Goal: Task Accomplishment & Management: Use online tool/utility

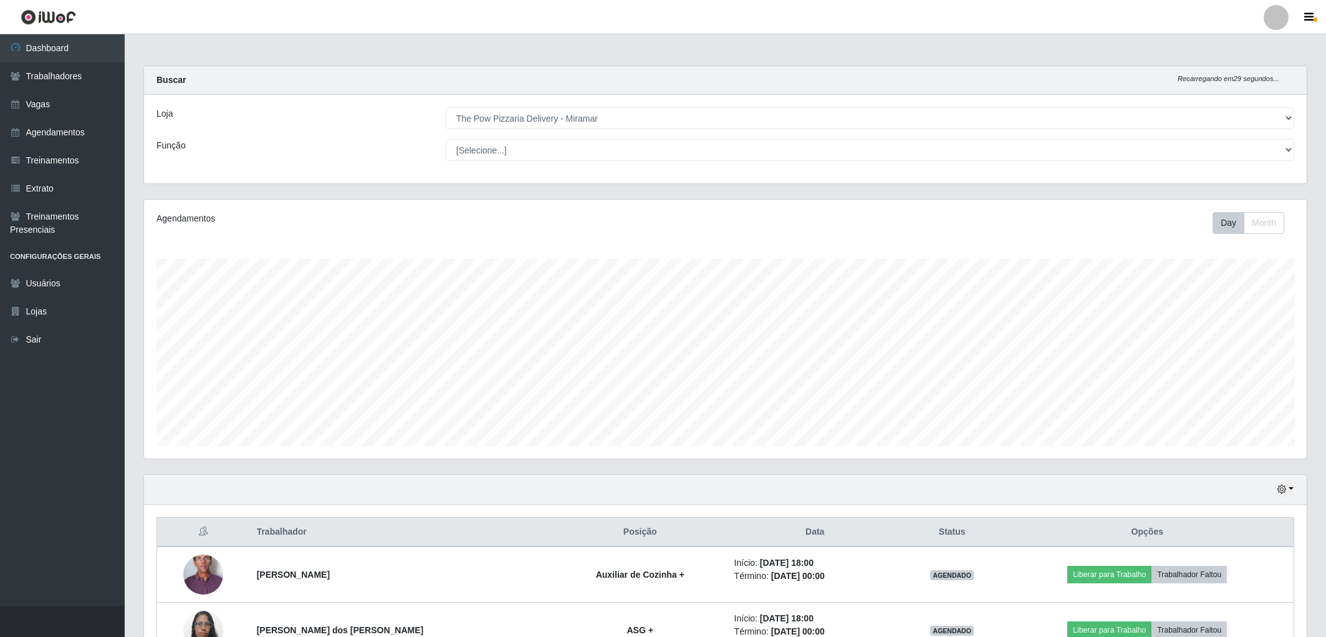
select select "322"
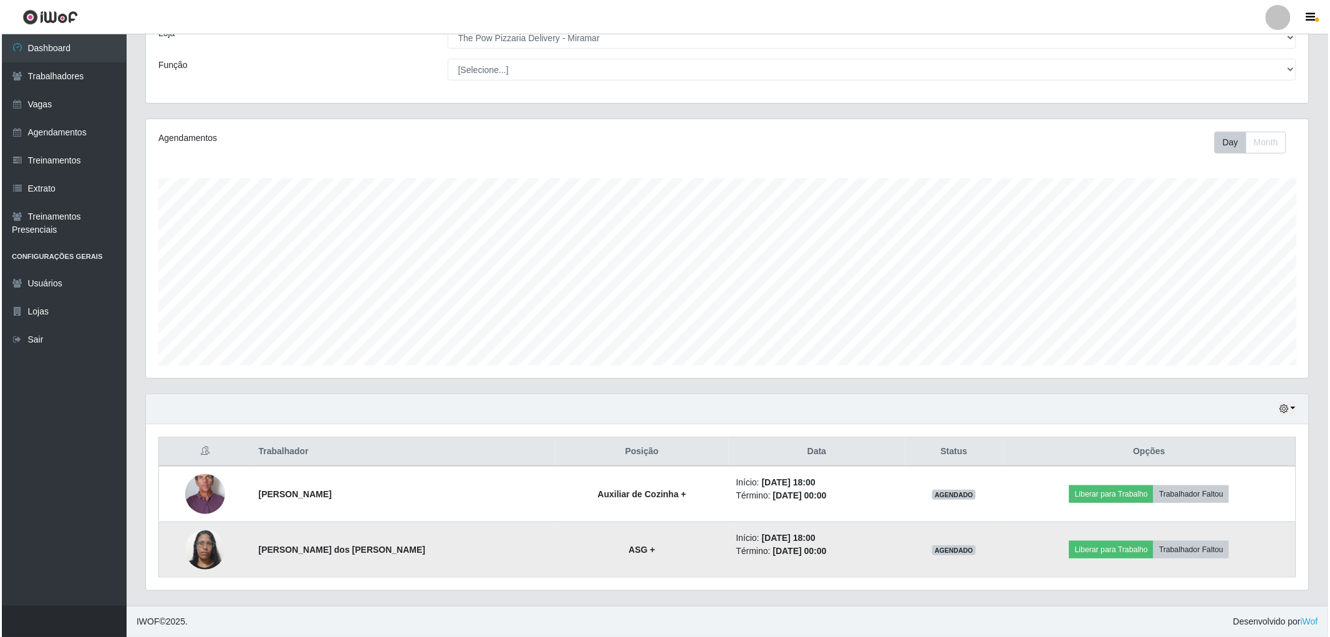
scroll to position [258, 1163]
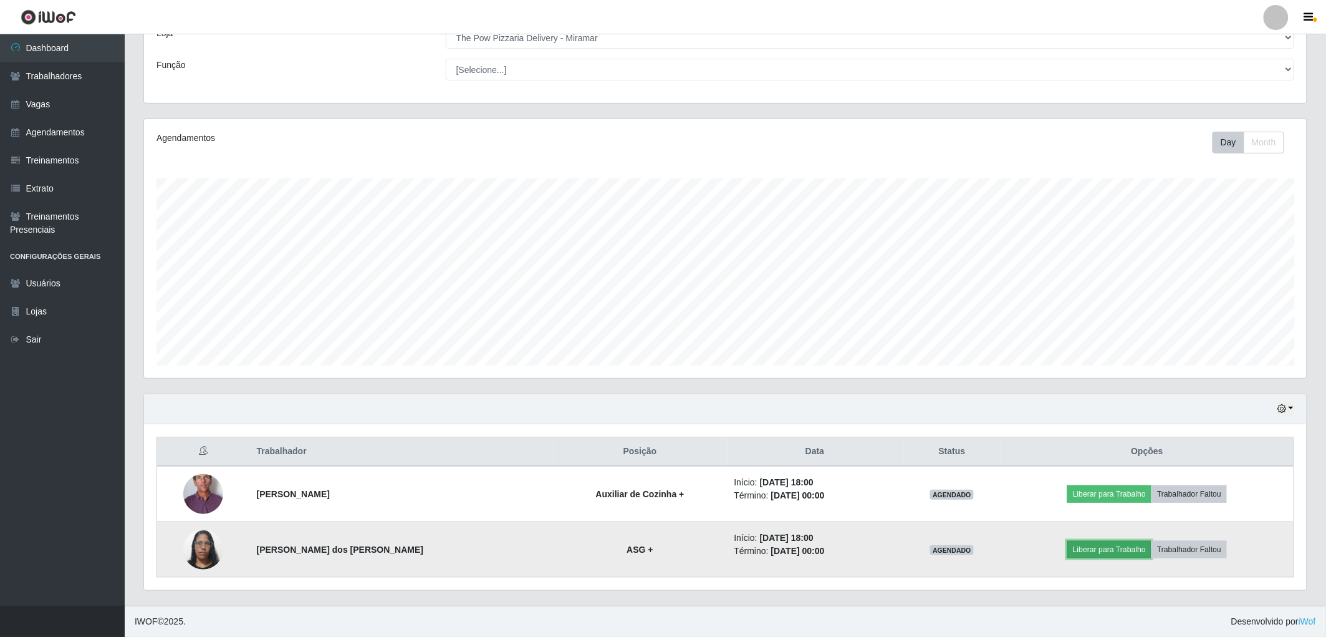
click at [1074, 546] on button "Liberar para Trabalho" at bounding box center [1110, 549] width 84 height 17
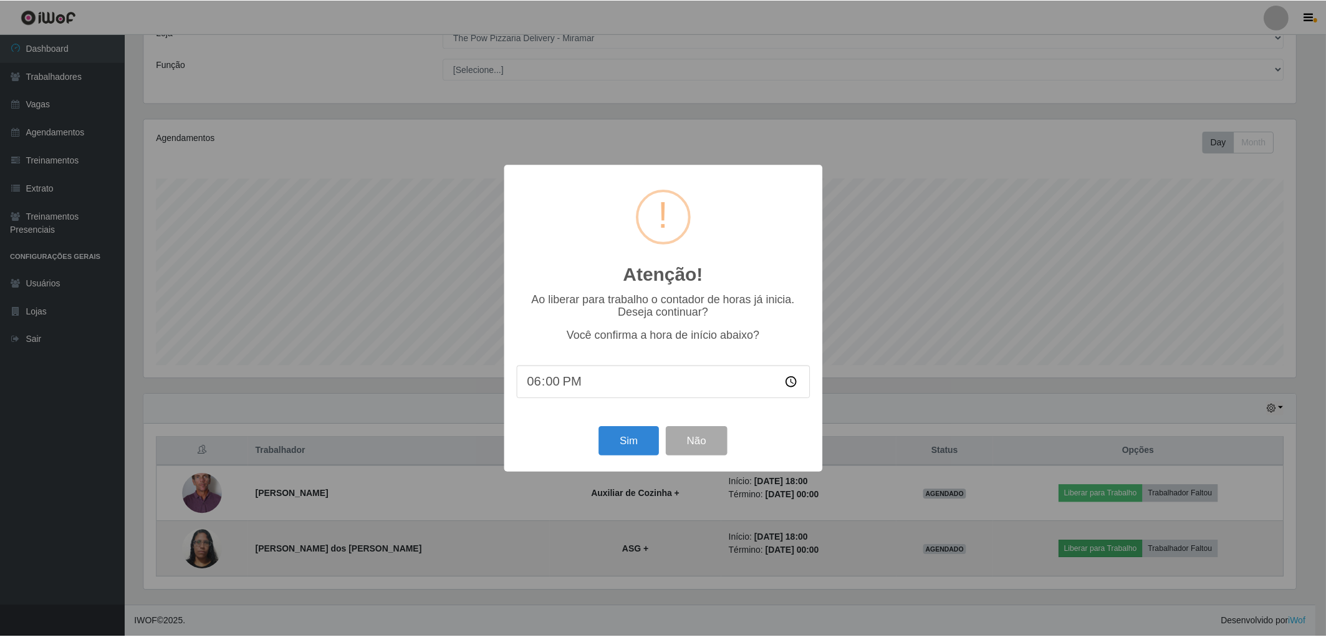
scroll to position [258, 1156]
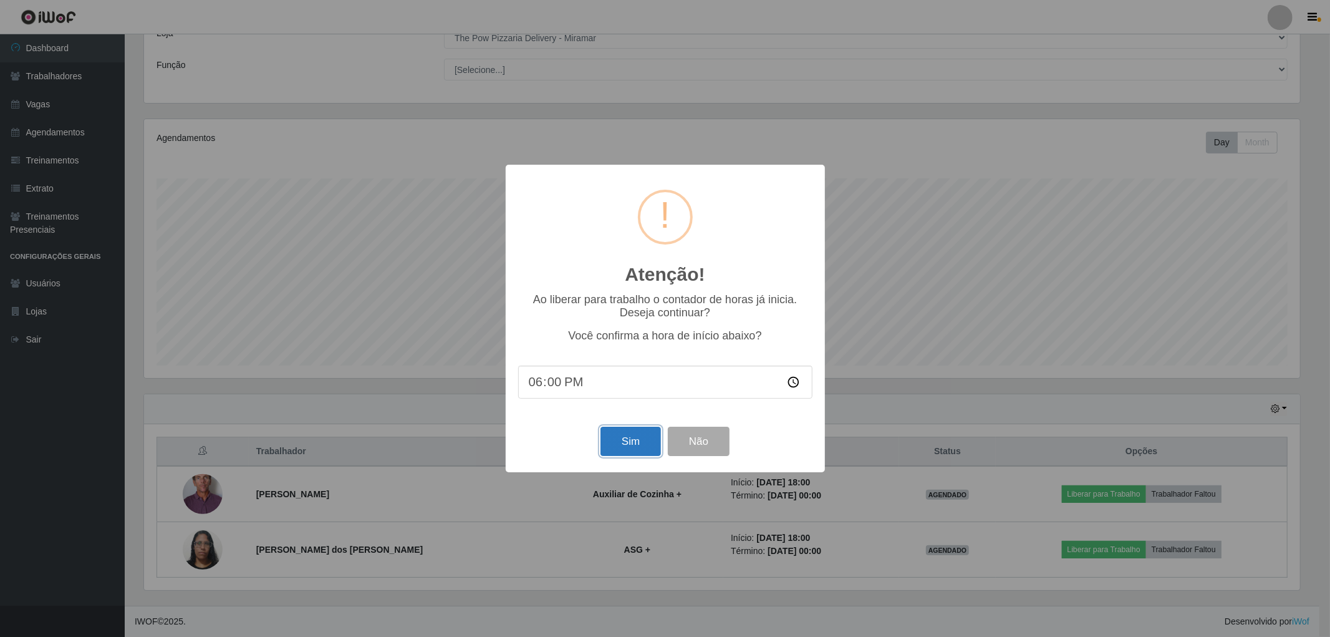
click at [627, 431] on button "Sim" at bounding box center [631, 441] width 60 height 29
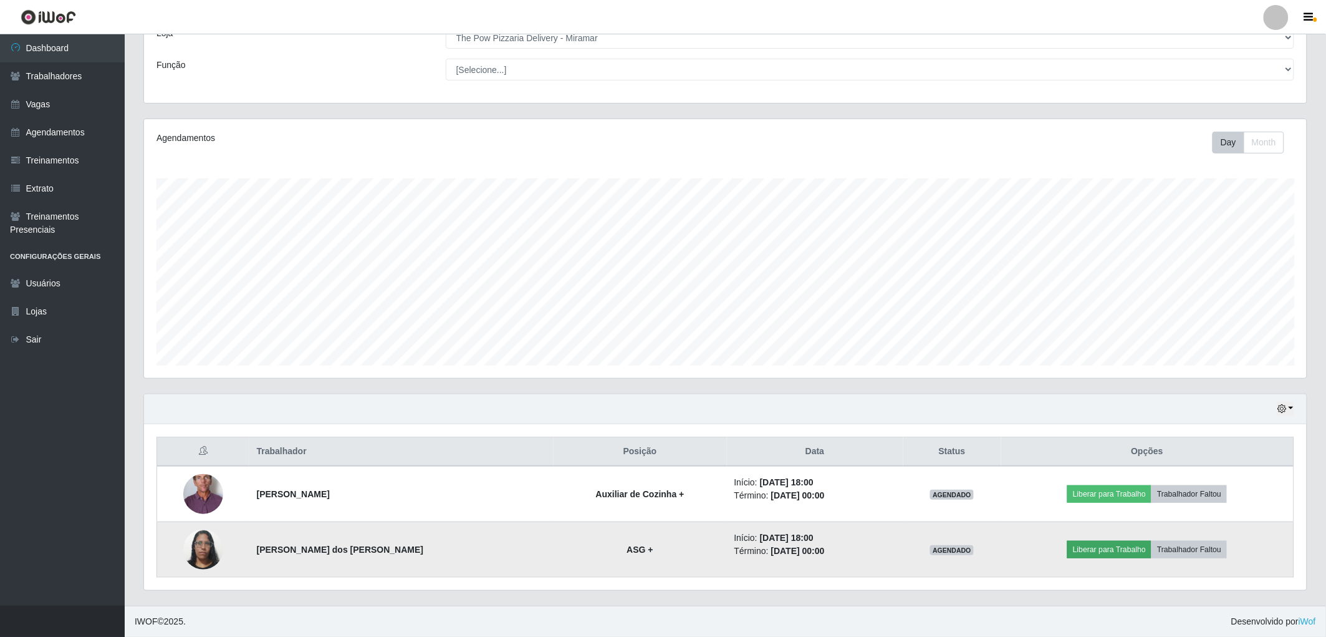
scroll to position [258, 1167]
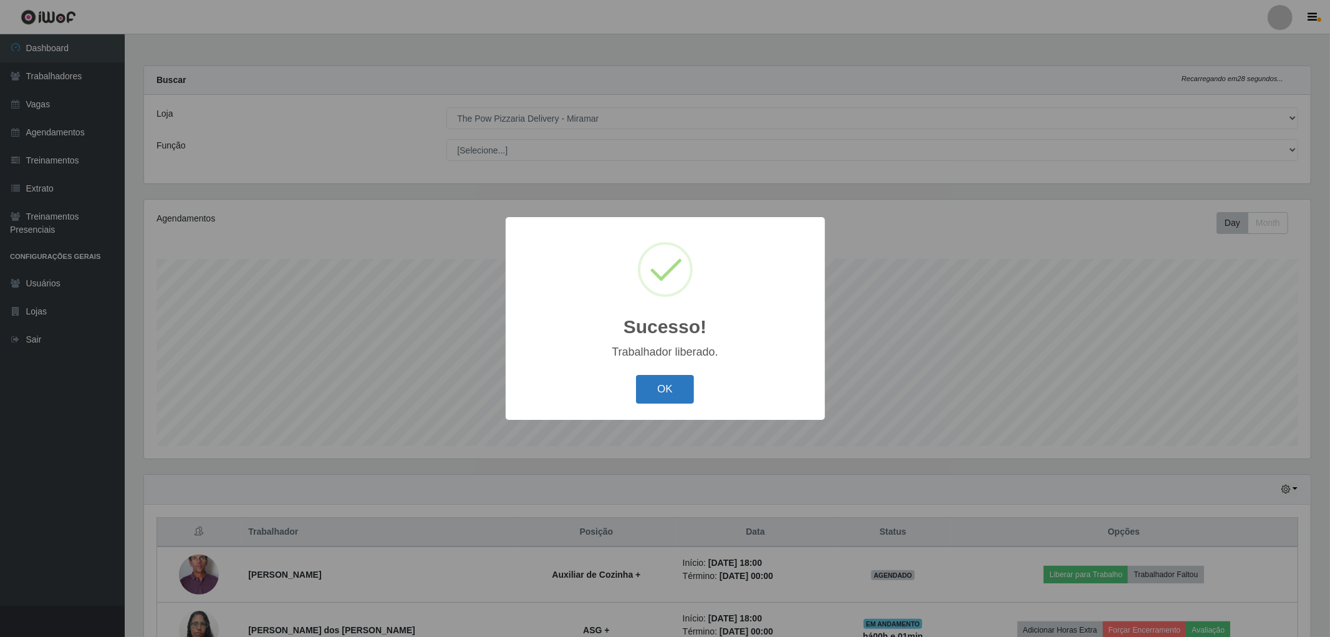
click at [686, 384] on button "OK" at bounding box center [665, 389] width 58 height 29
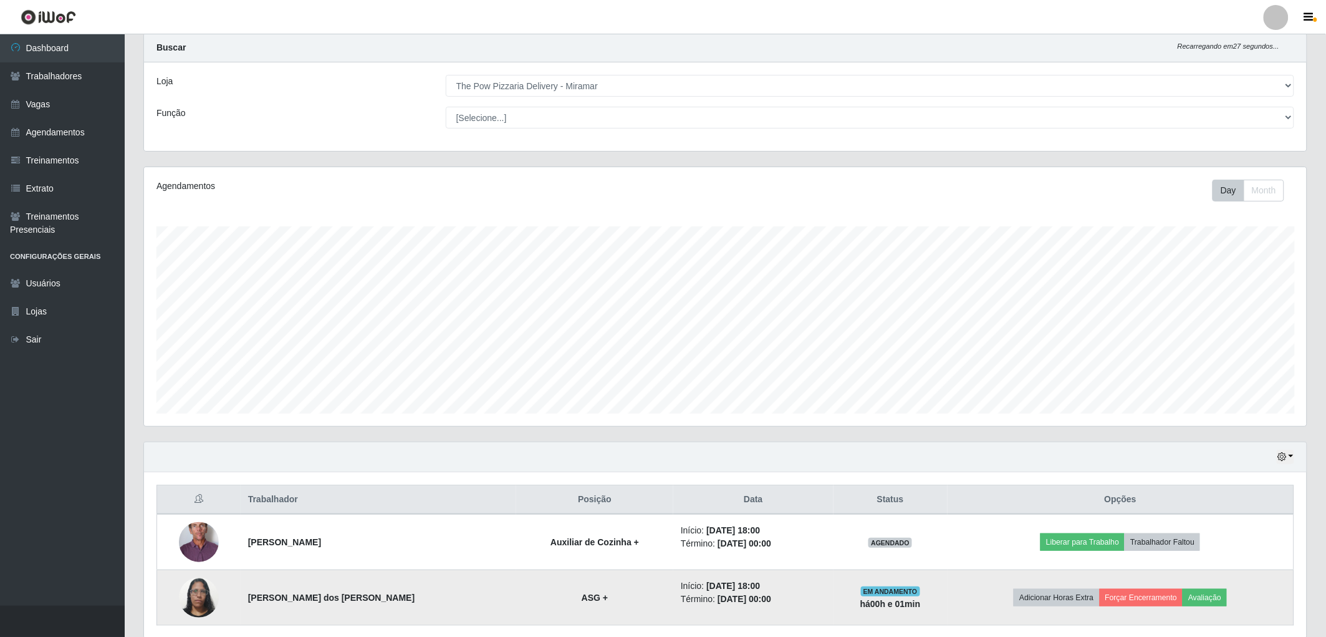
scroll to position [81, 0]
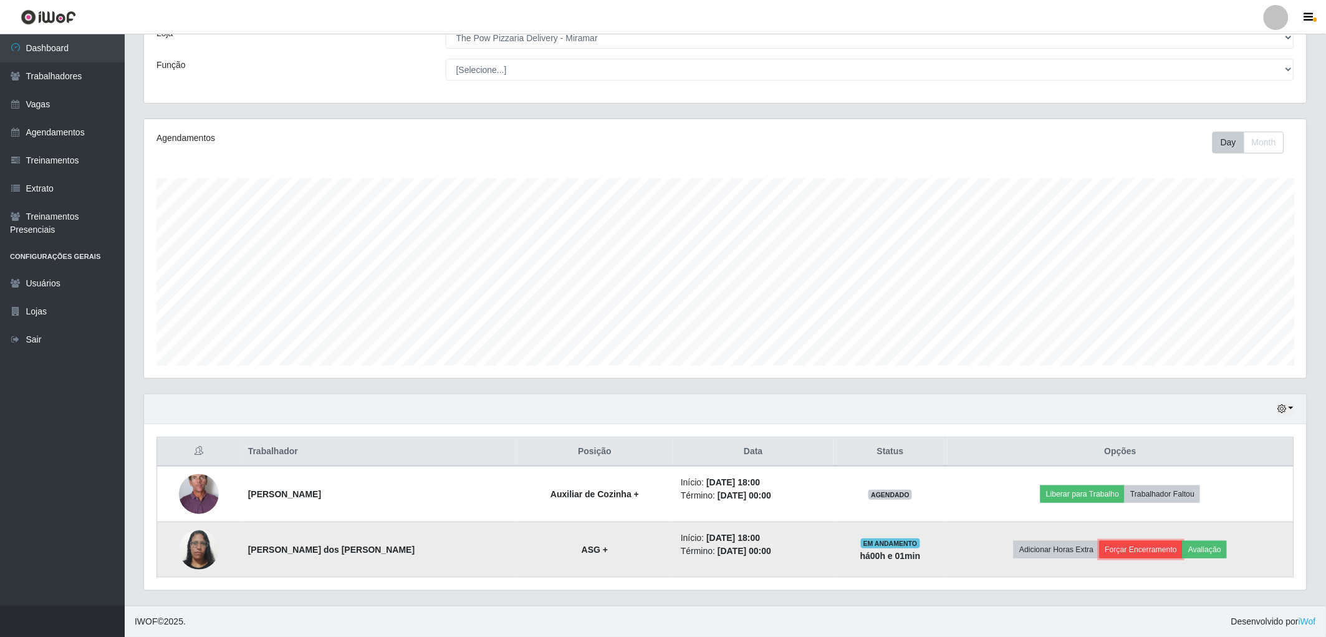
click at [1101, 549] on button "Forçar Encerramento" at bounding box center [1142, 549] width 84 height 17
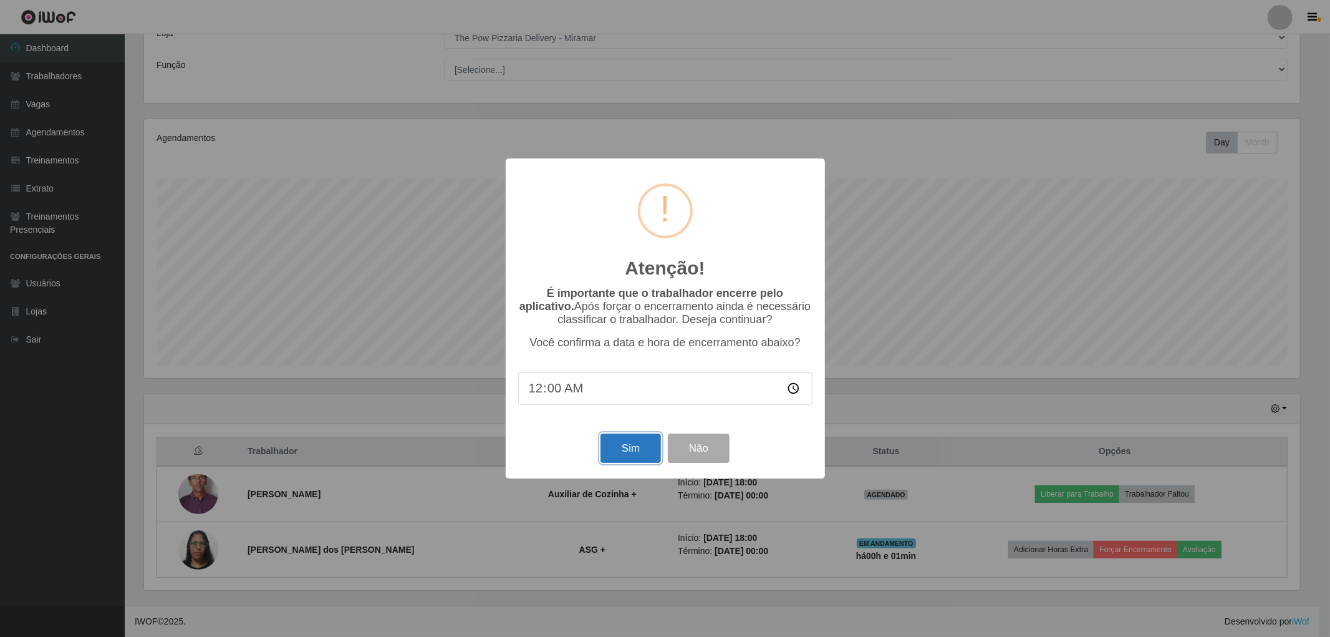
click at [646, 442] on button "Sim" at bounding box center [631, 447] width 60 height 29
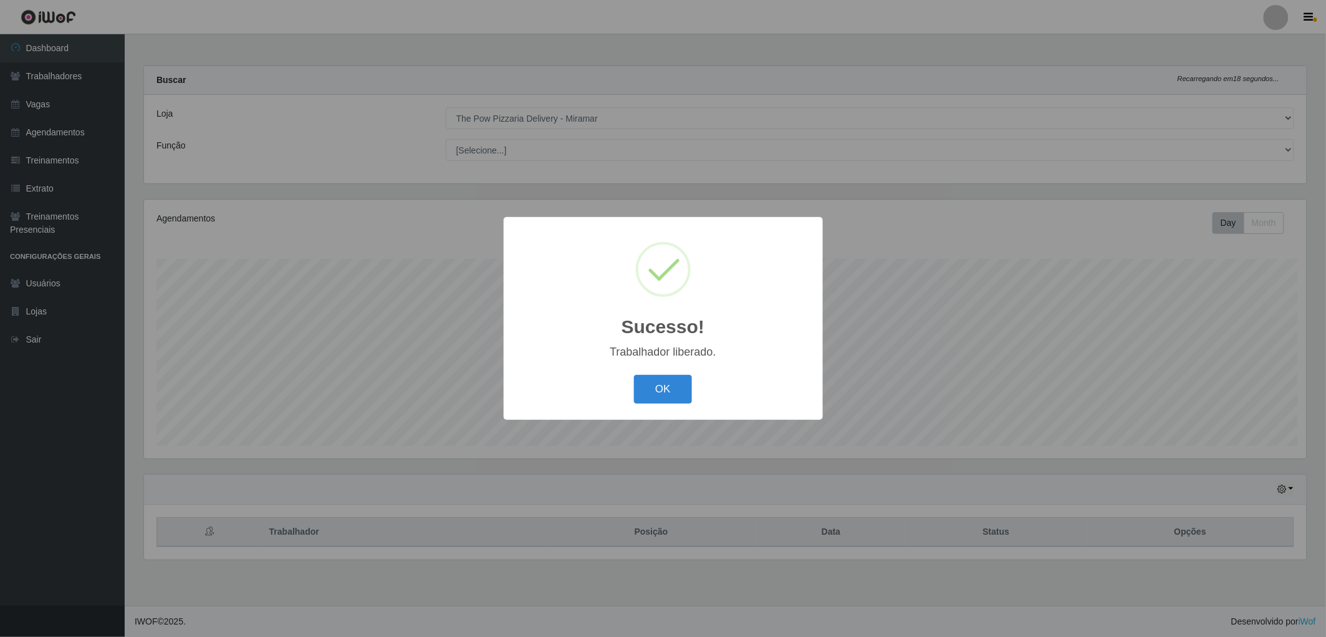
scroll to position [258, 1167]
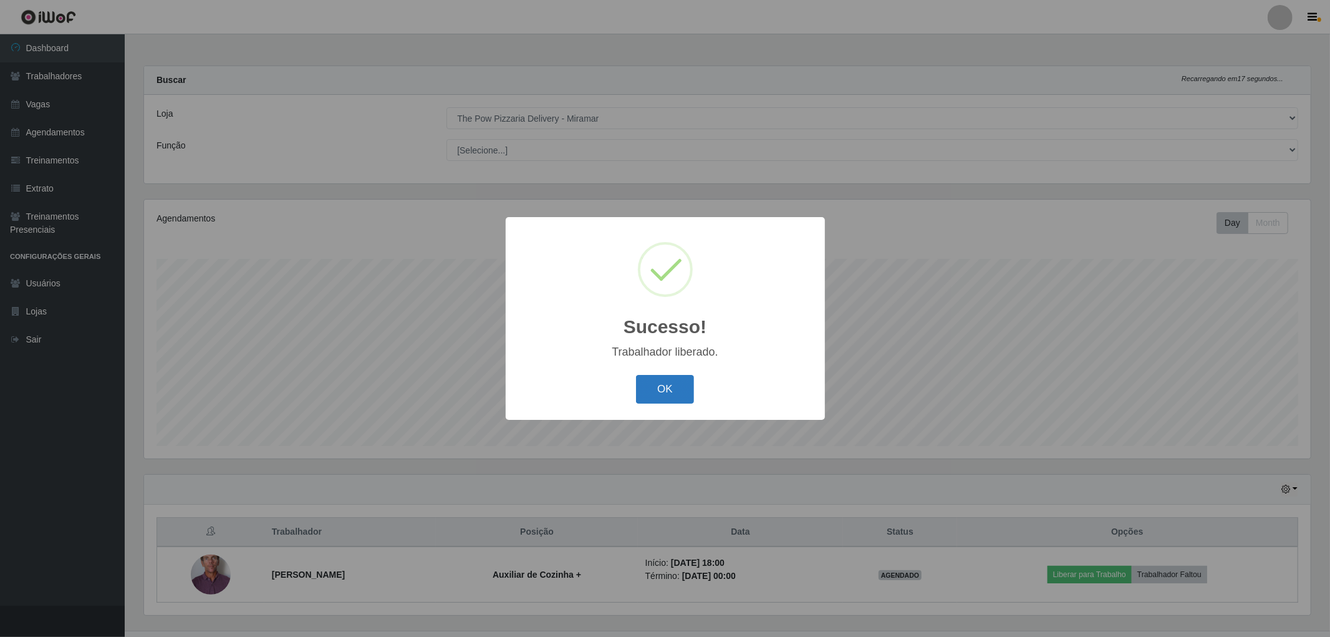
click at [644, 384] on button "OK" at bounding box center [665, 389] width 58 height 29
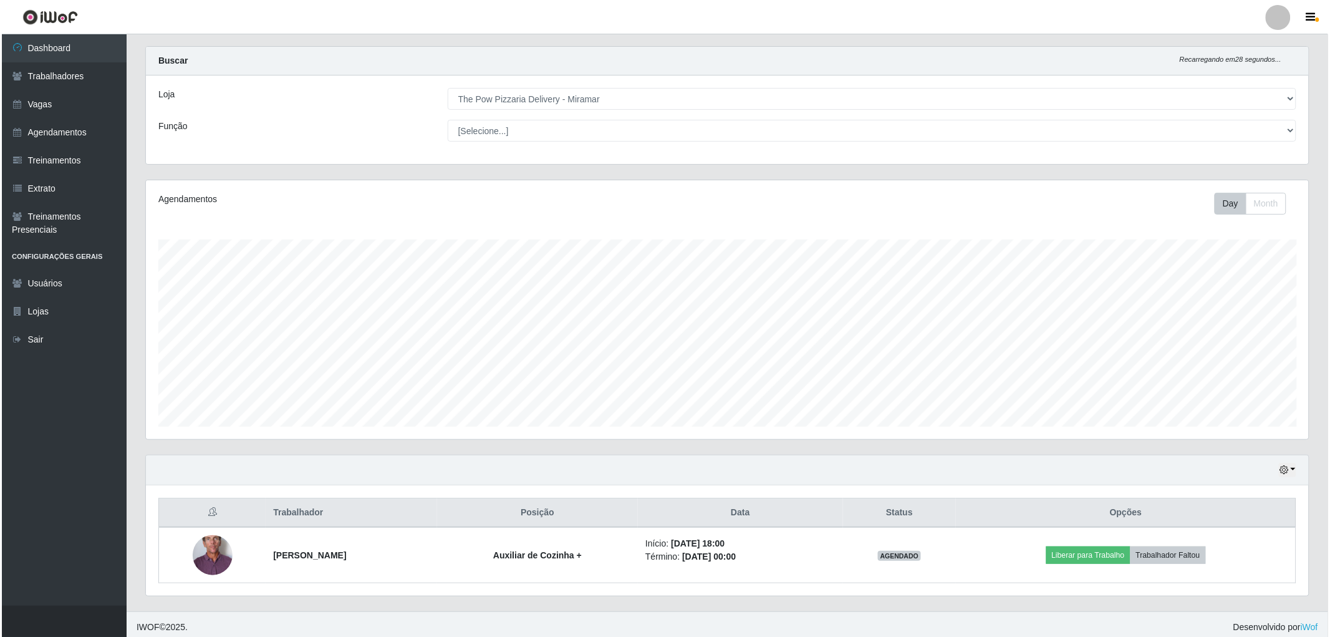
scroll to position [25, 0]
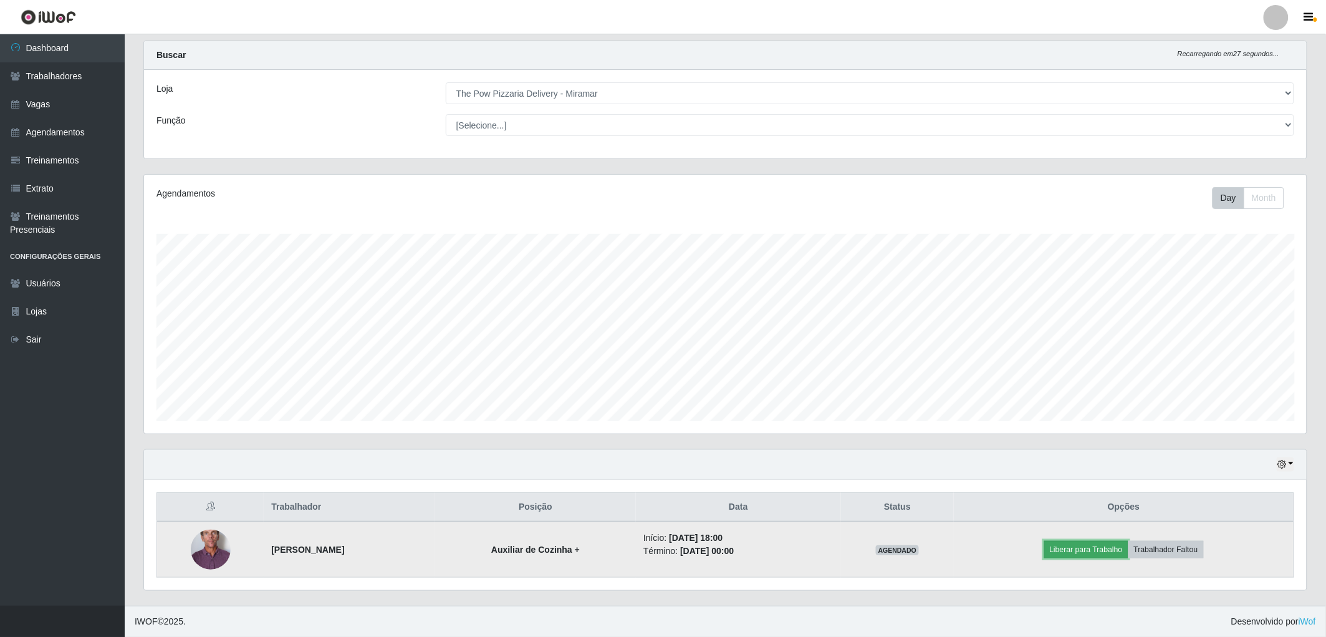
click at [1071, 541] on button "Liberar para Trabalho" at bounding box center [1087, 549] width 84 height 17
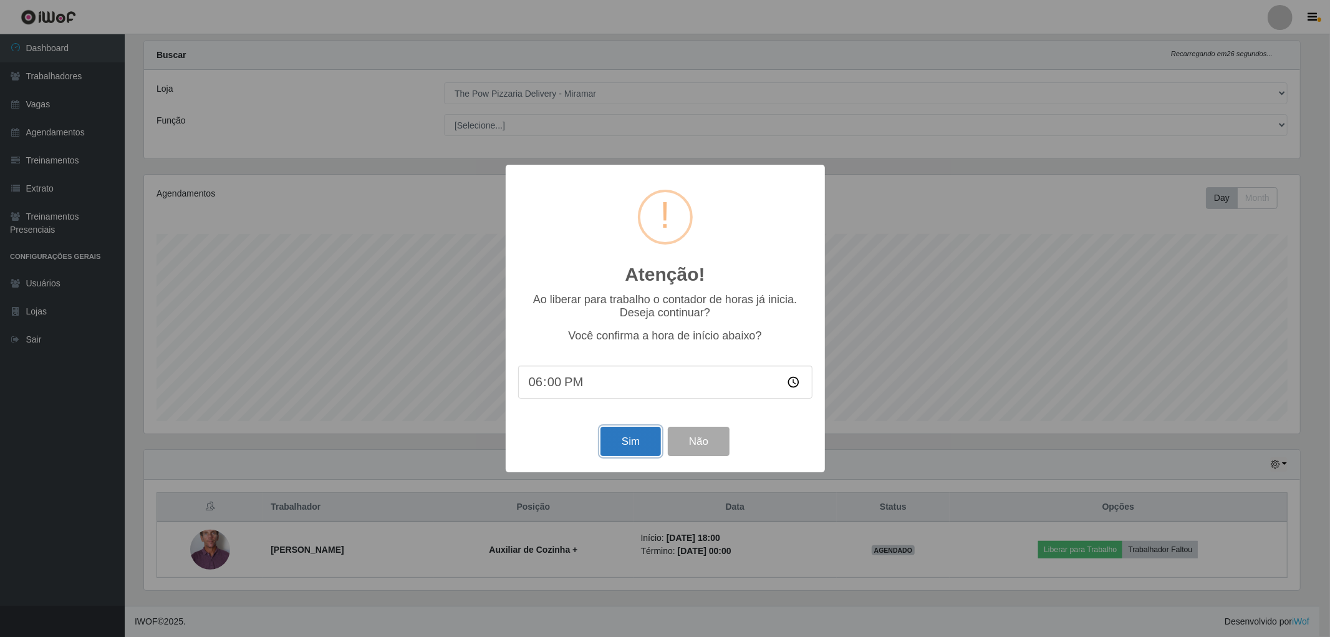
click at [622, 443] on button "Sim" at bounding box center [631, 441] width 60 height 29
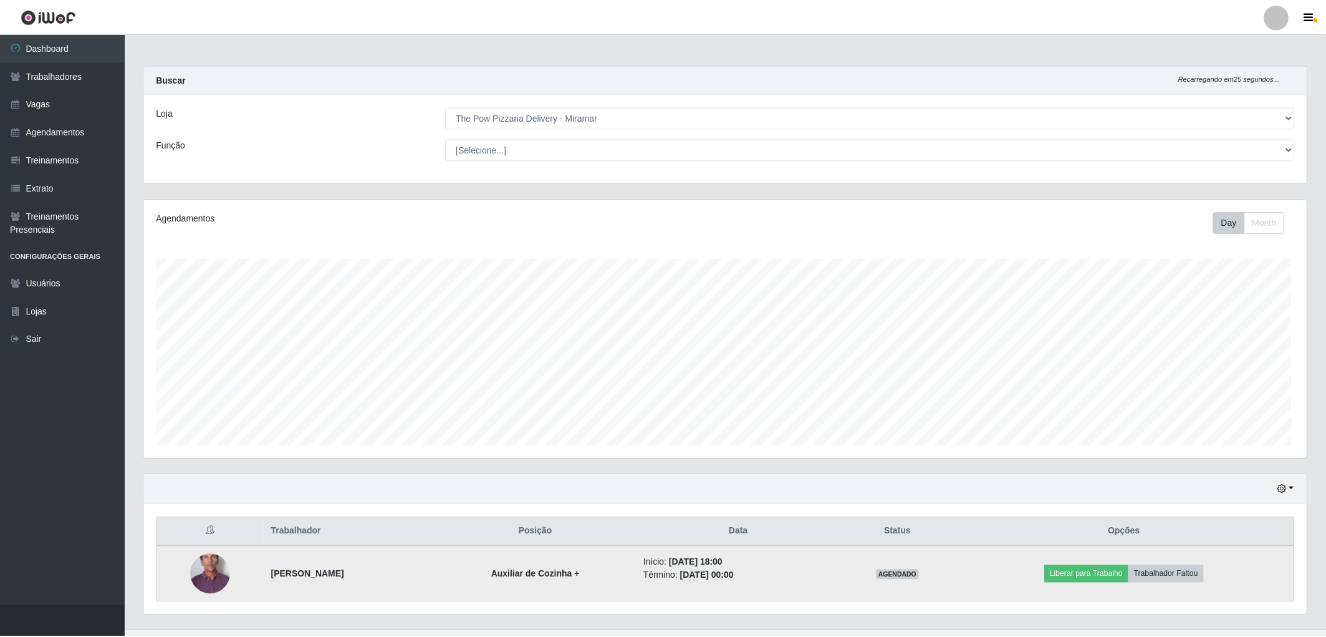
scroll to position [258, 1167]
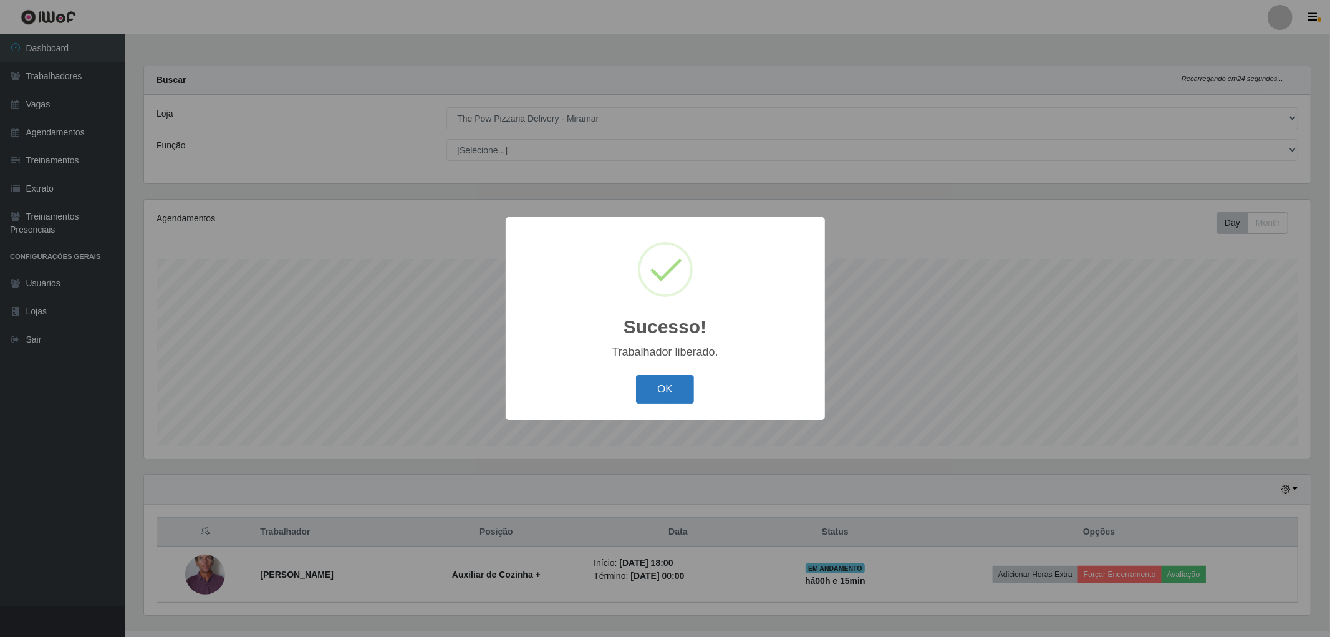
click at [661, 382] on button "OK" at bounding box center [665, 389] width 58 height 29
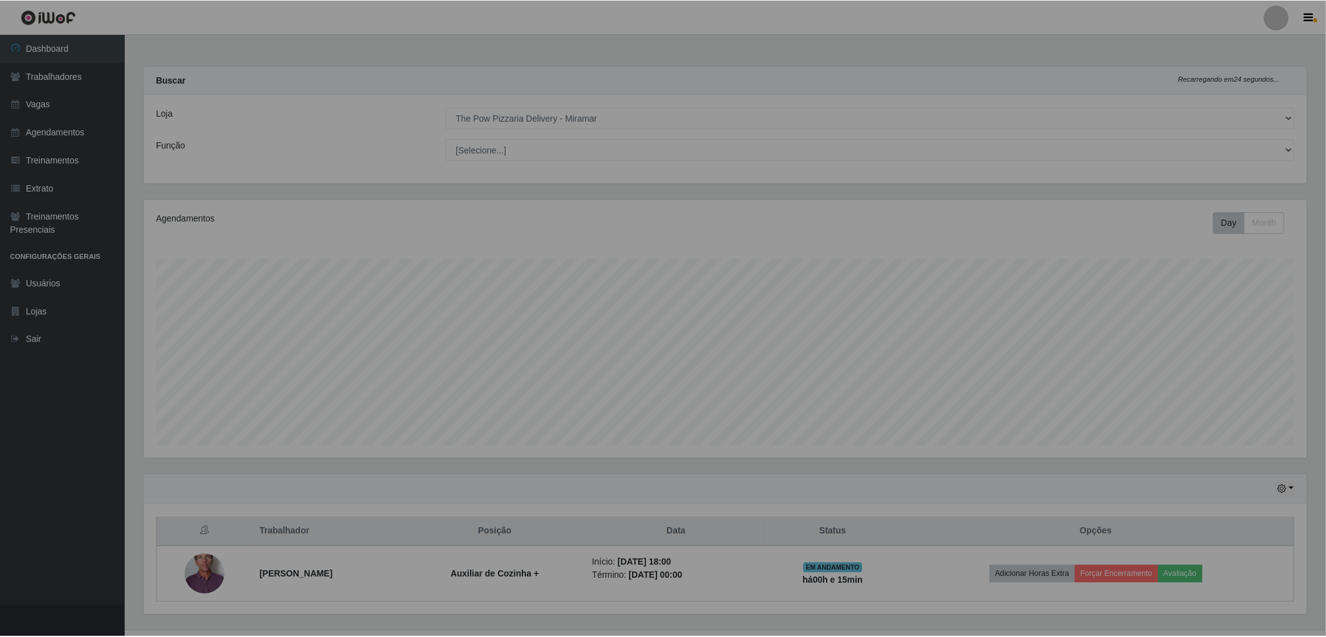
scroll to position [258, 1163]
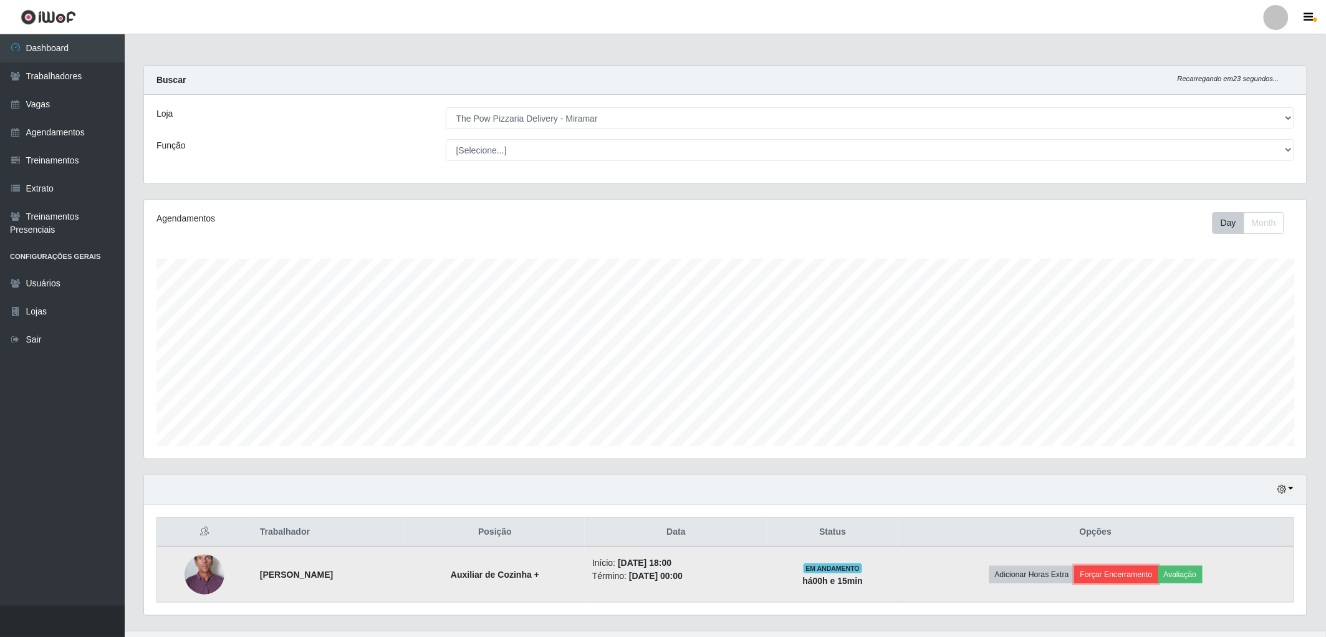
click at [1106, 579] on button "Forçar Encerramento" at bounding box center [1117, 574] width 84 height 17
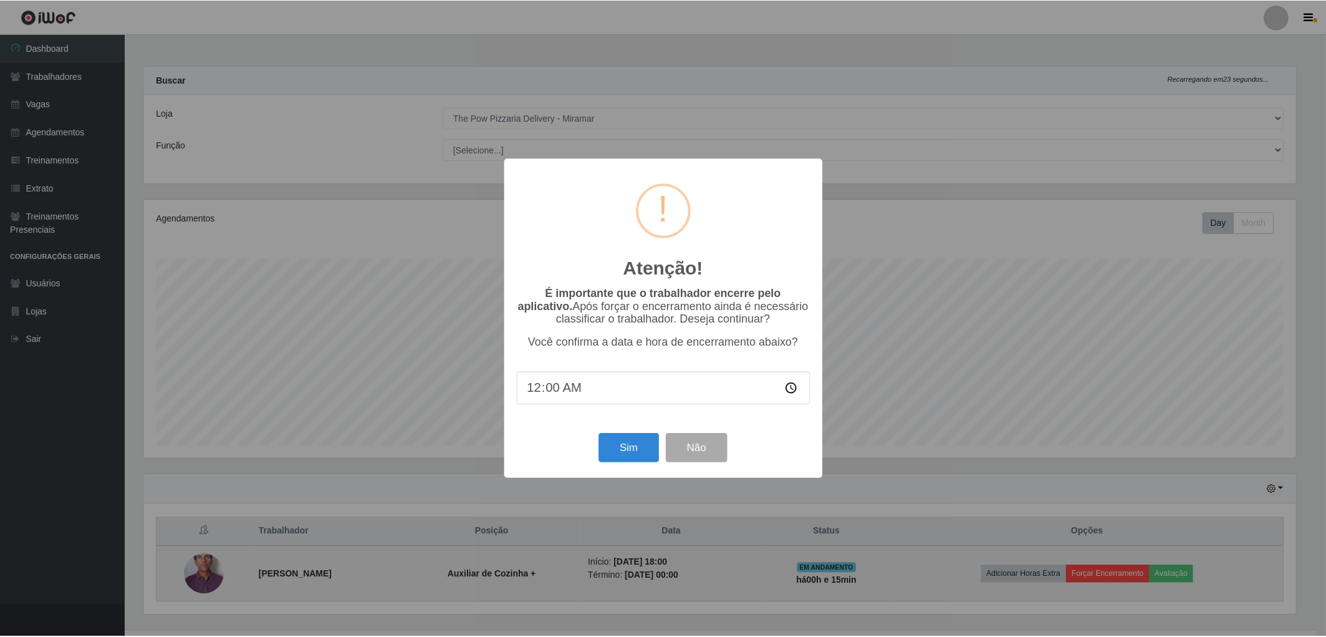
scroll to position [258, 1156]
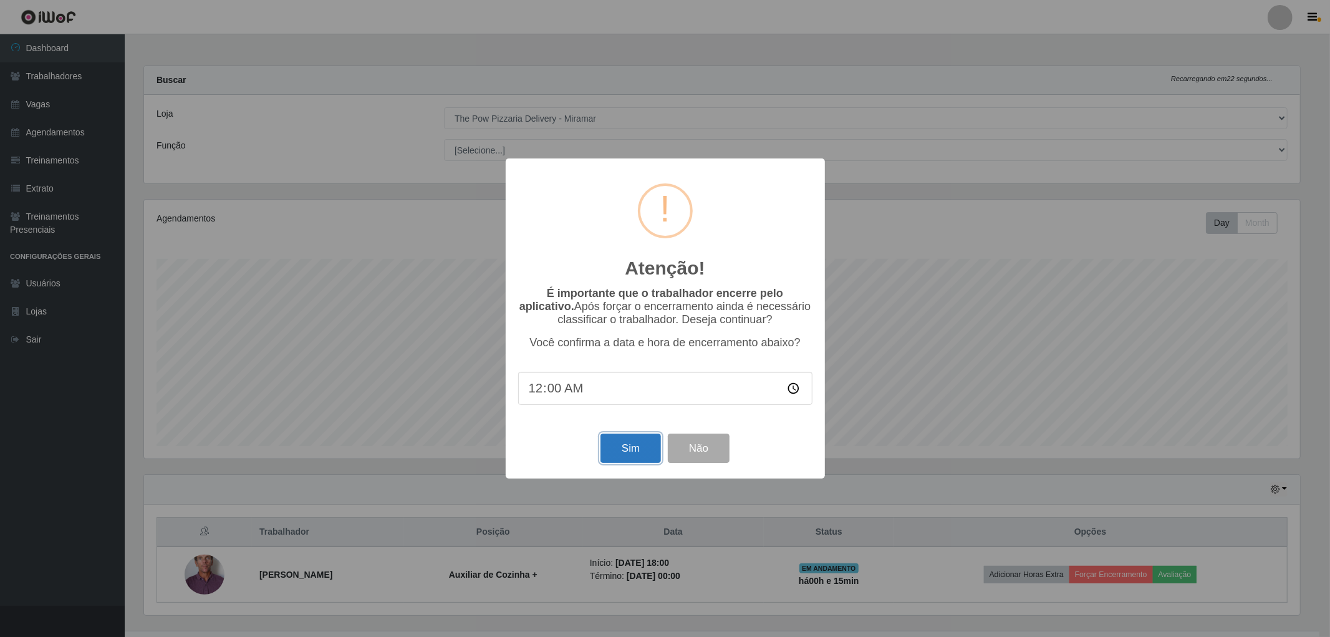
click at [608, 463] on button "Sim" at bounding box center [631, 447] width 60 height 29
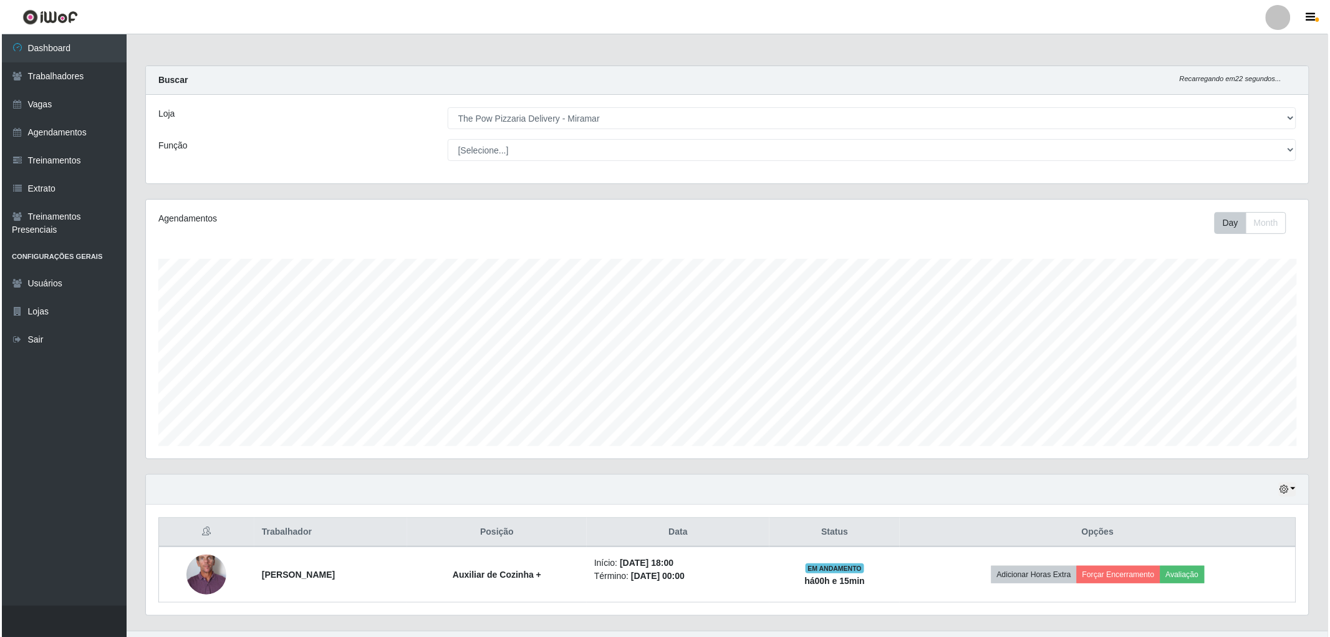
scroll to position [258, 1167]
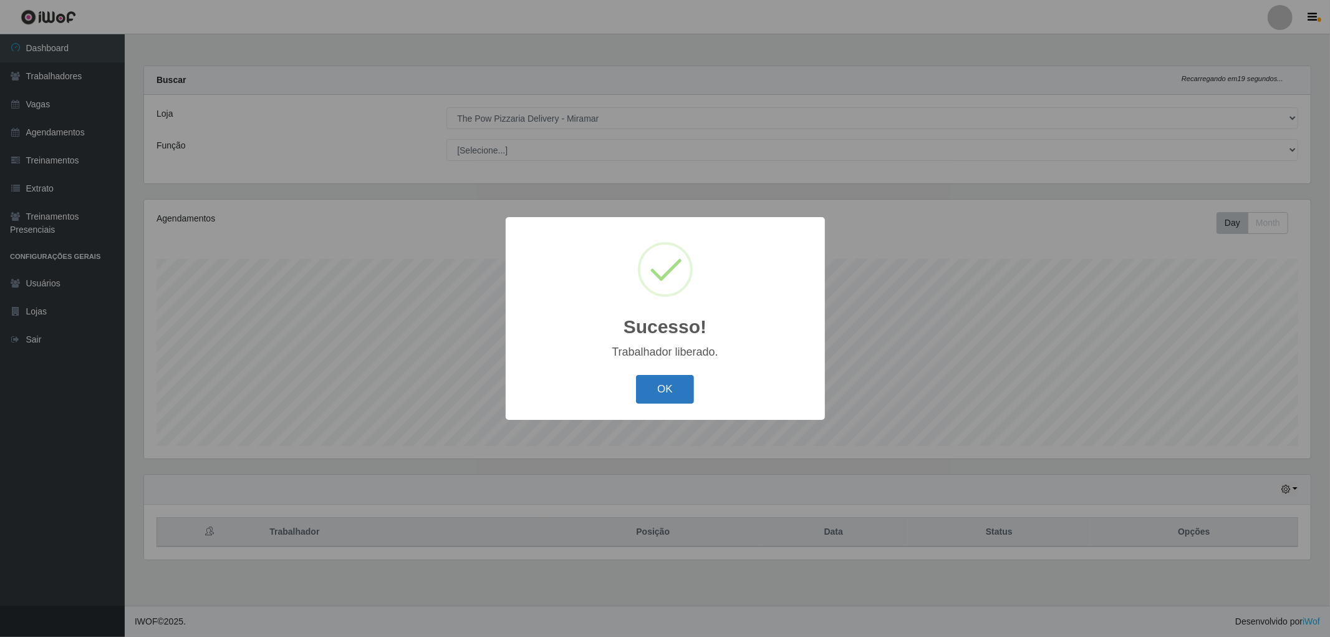
click at [636, 396] on button "OK" at bounding box center [665, 389] width 58 height 29
